Goal: Register for event/course

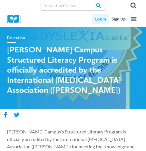
click at [101, 19] on link "Log In" at bounding box center [100, 19] width 16 height 10
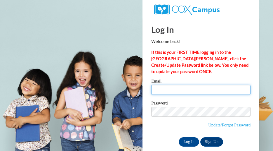
click at [172, 88] on input "Email" at bounding box center [200, 90] width 99 height 10
type input "[EMAIL_ADDRESS][DOMAIN_NAME]"
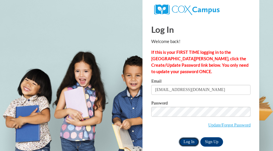
click at [193, 142] on input "Log In" at bounding box center [189, 141] width 20 height 9
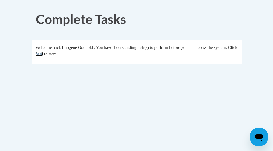
click at [43, 56] on link "here" at bounding box center [39, 53] width 7 height 5
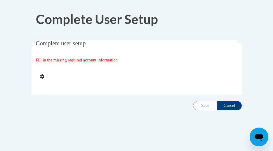
click at [84, 61] on span "Fill in the missing required account information" at bounding box center [77, 60] width 82 height 5
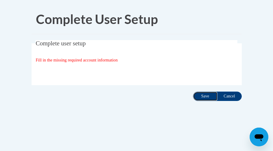
click at [205, 97] on input "Save" at bounding box center [205, 95] width 25 height 9
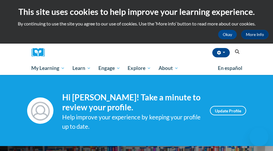
click at [46, 58] on div at bounding box center [41, 53] width 18 height 18
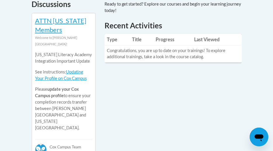
scroll to position [289, 0]
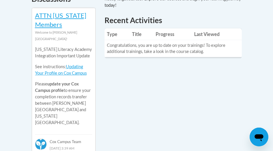
click at [126, 46] on td "Congratulations, you are up to date on your trainings! To explore additional tr…" at bounding box center [173, 48] width 137 height 17
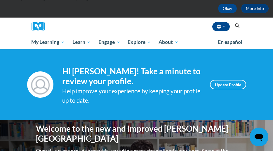
scroll to position [0, 0]
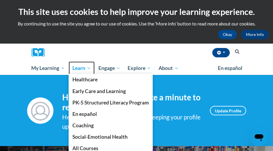
click at [77, 68] on span "Learn" at bounding box center [81, 68] width 18 height 7
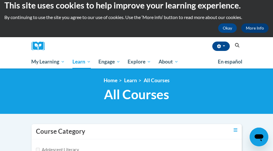
scroll to position [5, 0]
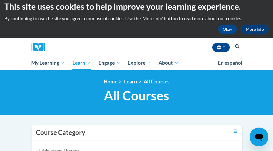
click at [235, 46] on icon "Search" at bounding box center [237, 46] width 4 height 4
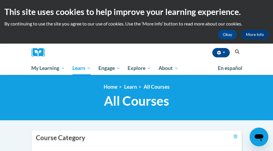
click at [237, 53] on icon "Search" at bounding box center [237, 51] width 4 height 4
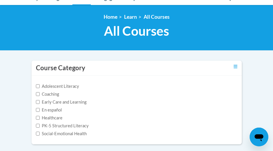
scroll to position [74, 0]
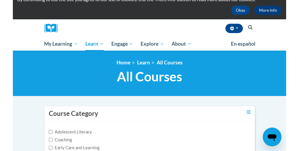
scroll to position [22, 0]
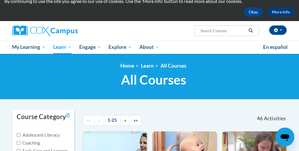
click at [216, 32] on input "Search..." at bounding box center [222, 30] width 47 height 7
paste input "Systematic and Explicit Phonics Instruction"
type input "Systematic and Explicit Phonics Instruction"
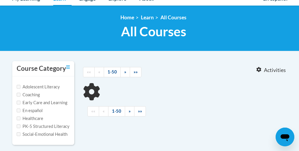
type input "Systematic and Explicit Phonics Instruction"
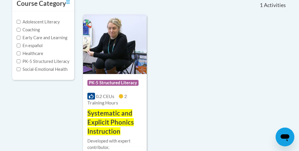
scroll to position [136, 0]
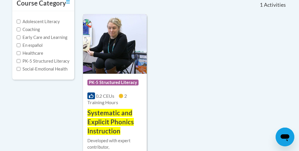
click at [107, 122] on span "Systematic and Explicit Phonics Instruction" at bounding box center [110, 122] width 46 height 26
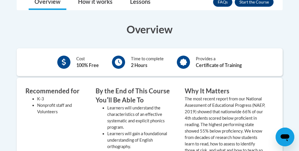
scroll to position [196, 0]
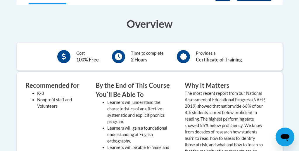
click at [127, 50] on div "Time to complete 2 Hours" at bounding box center [137, 56] width 60 height 16
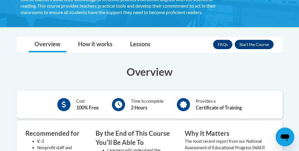
scroll to position [147, 0]
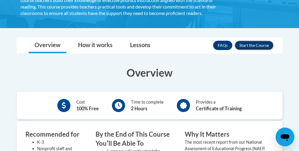
click at [248, 44] on button "Enroll" at bounding box center [254, 45] width 39 height 9
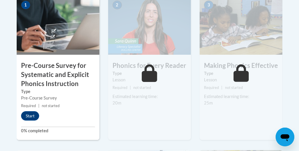
scroll to position [214, 0]
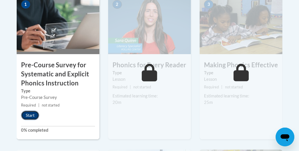
click at [33, 114] on button "Start" at bounding box center [30, 114] width 18 height 9
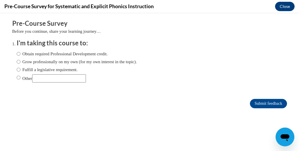
scroll to position [0, 0]
click at [18, 53] on input "Obtain required Professional Development credit." at bounding box center [19, 54] width 4 height 6
radio input "true"
click at [261, 106] on input "Submit feedback" at bounding box center [268, 103] width 37 height 9
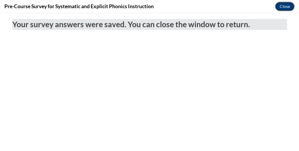
click at [284, 8] on button "Close" at bounding box center [285, 6] width 20 height 9
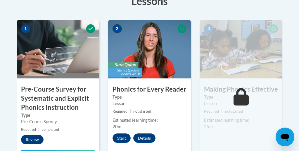
scroll to position [191, 0]
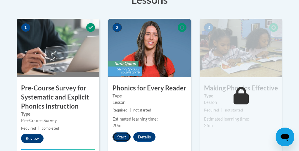
click at [124, 138] on button "Start" at bounding box center [121, 136] width 18 height 9
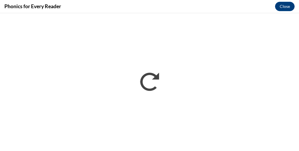
scroll to position [0, 0]
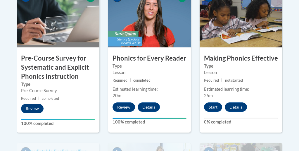
scroll to position [221, 0]
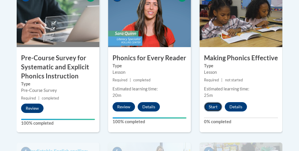
click at [209, 106] on button "Start" at bounding box center [213, 106] width 18 height 9
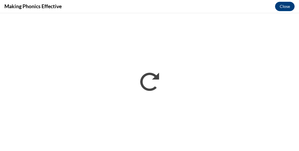
scroll to position [0, 0]
